Goal: Transaction & Acquisition: Purchase product/service

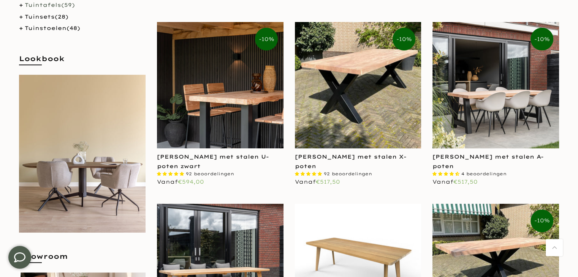
scroll to position [190, 0]
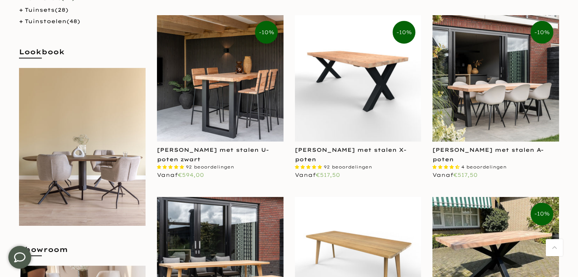
type input "****"
click at [340, 114] on img at bounding box center [358, 78] width 127 height 127
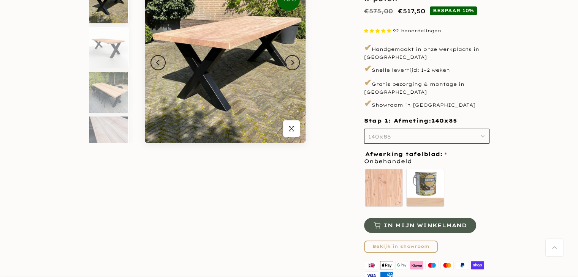
type input "****"
click at [421, 129] on button "140x85" at bounding box center [426, 136] width 125 height 15
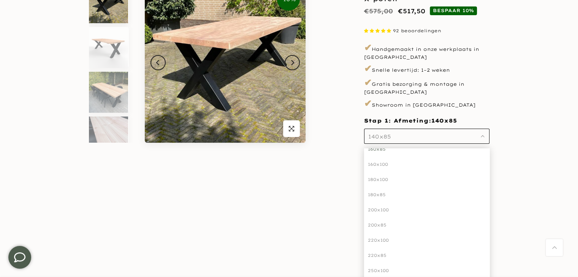
scroll to position [76, 0]
click at [382, 215] on div "220x85" at bounding box center [426, 222] width 125 height 15
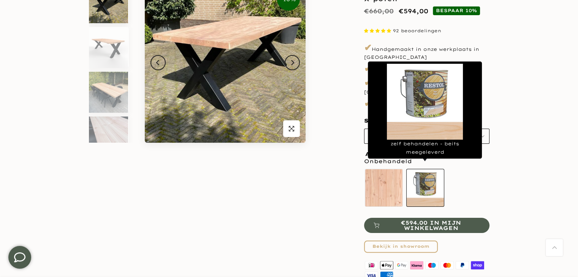
click at [435, 179] on label "zelf behandelen - beits meegeleverd" at bounding box center [425, 188] width 38 height 38
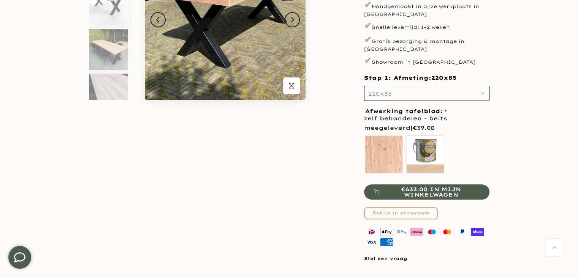
scroll to position [190, 0]
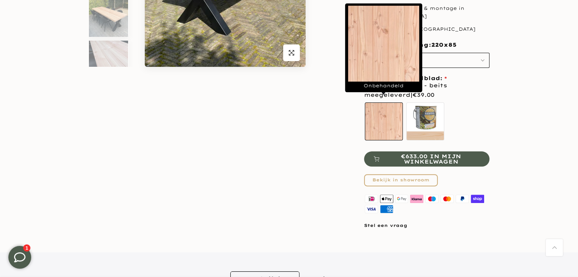
click at [391, 113] on label "Onbehandeld" at bounding box center [384, 122] width 38 height 38
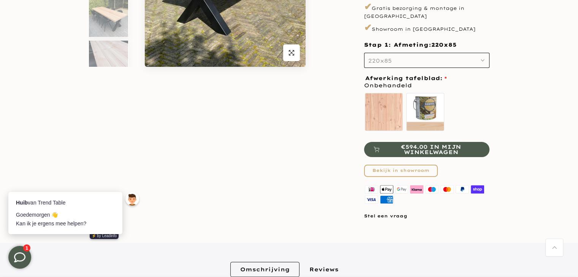
scroll to position [0, 0]
